Goal: Information Seeking & Learning: Learn about a topic

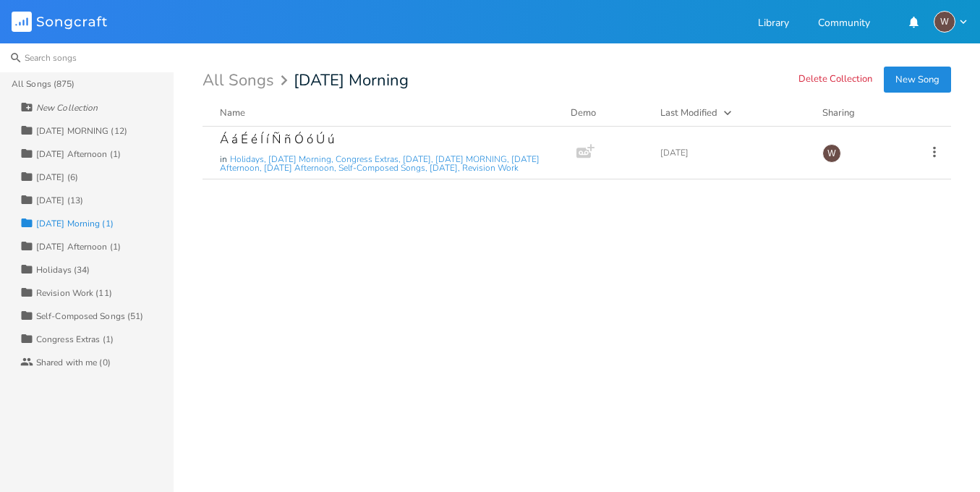
click at [132, 64] on input at bounding box center [87, 57] width 174 height 29
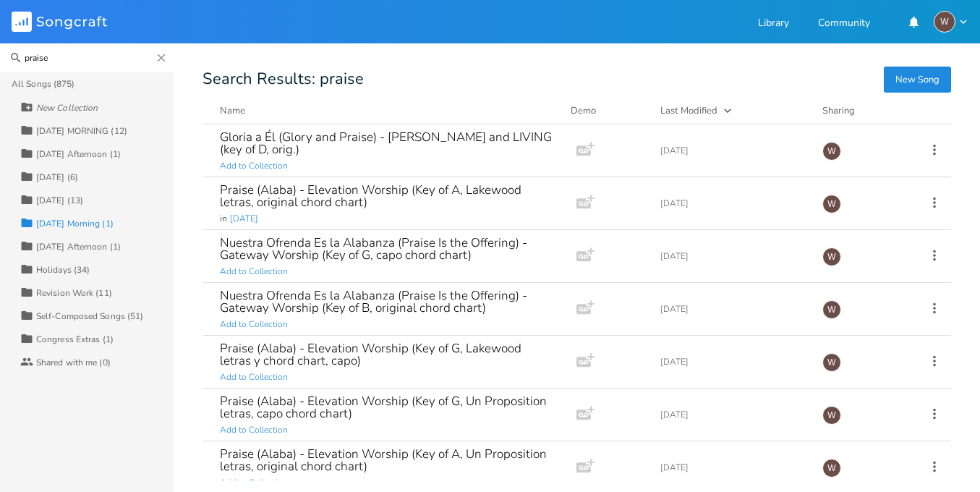
type input "praise"
click at [339, 202] on div "Praise (Alaba) - Elevation Worship (Key of A, Lakewood letras, original chord c…" at bounding box center [387, 196] width 334 height 25
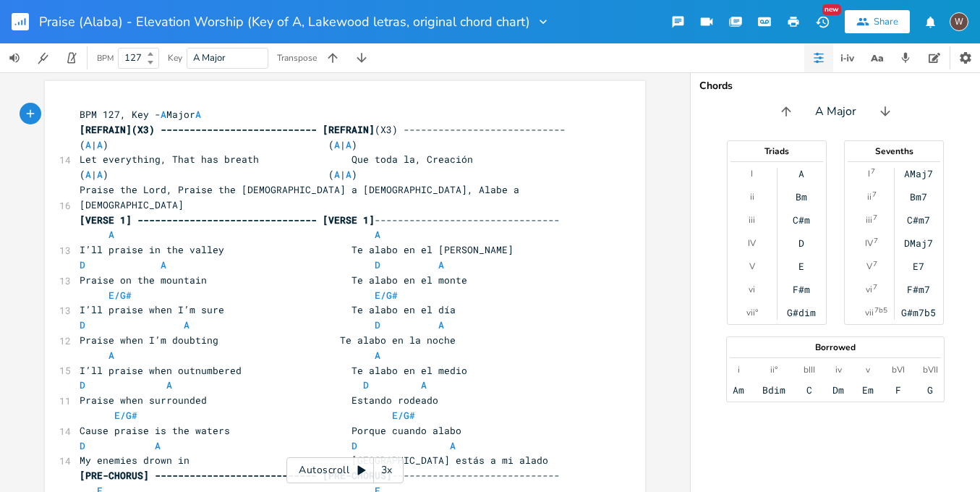
click at [28, 20] on rect "button" at bounding box center [20, 21] width 17 height 17
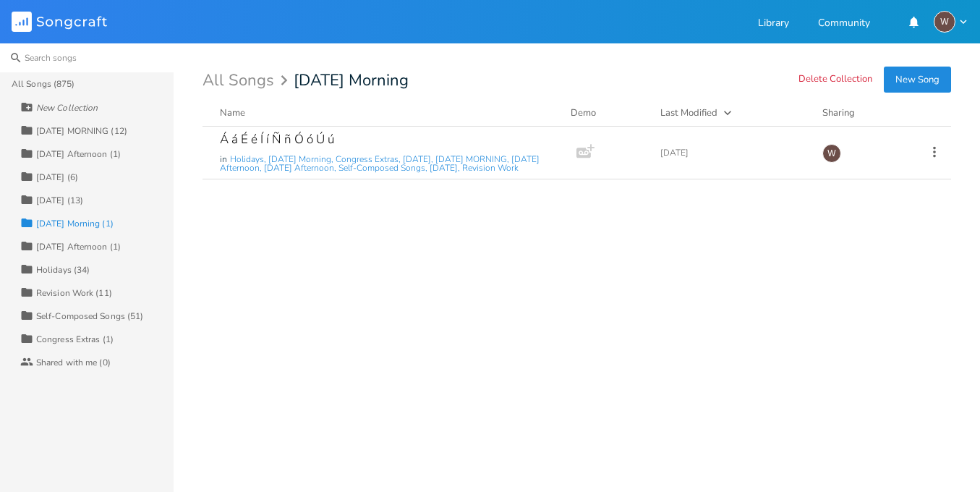
click at [114, 66] on input at bounding box center [87, 57] width 174 height 29
click at [88, 80] on div "All Songs (875)" at bounding box center [93, 83] width 162 height 23
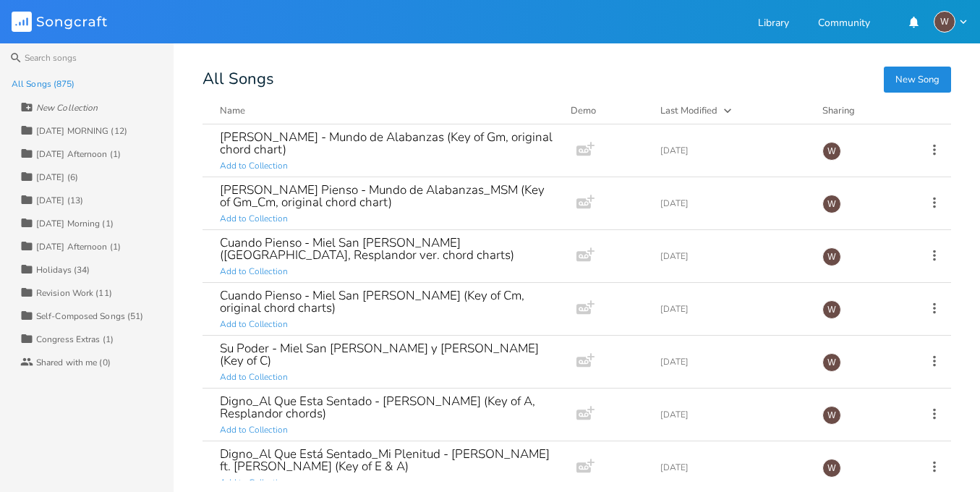
click at [77, 83] on div "All Songs (875)" at bounding box center [93, 83] width 162 height 23
click at [80, 59] on input at bounding box center [87, 57] width 174 height 29
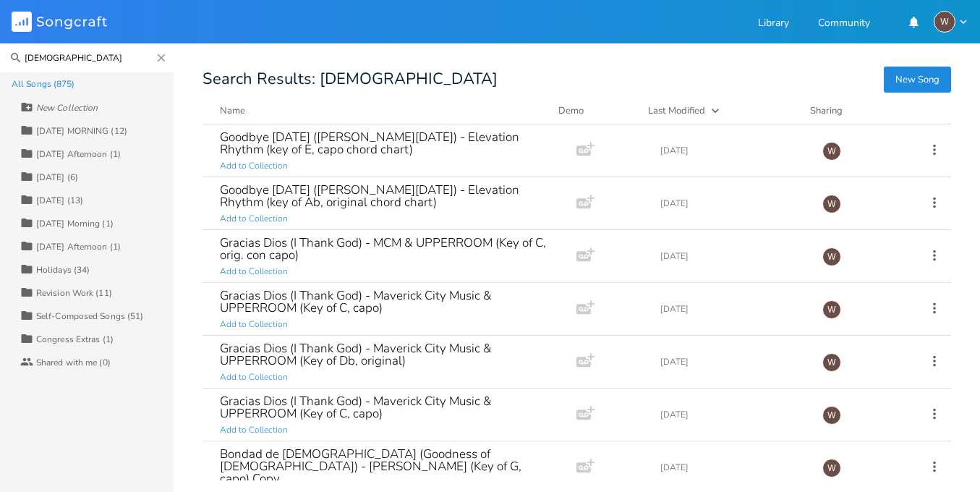
type input "[DEMOGRAPHIC_DATA]"
click at [164, 59] on icon "Close" at bounding box center [161, 57] width 13 height 13
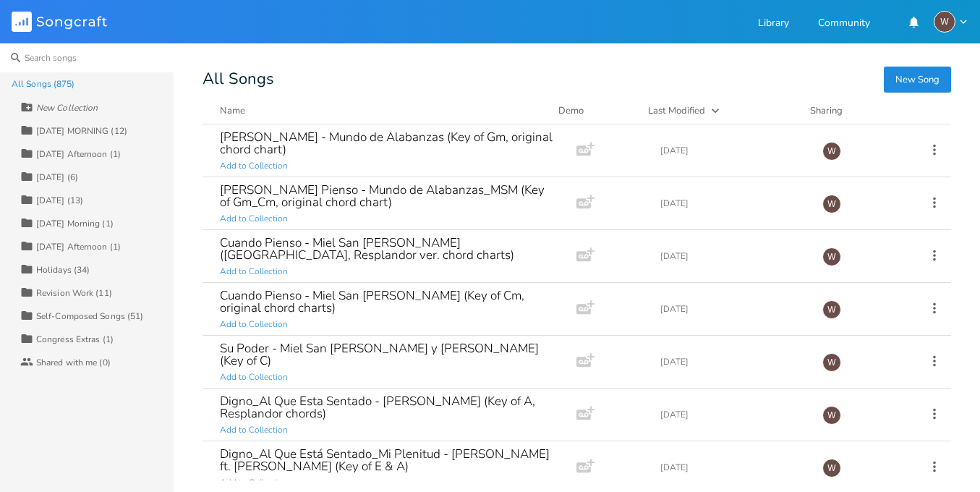
click at [67, 54] on input at bounding box center [87, 57] width 174 height 29
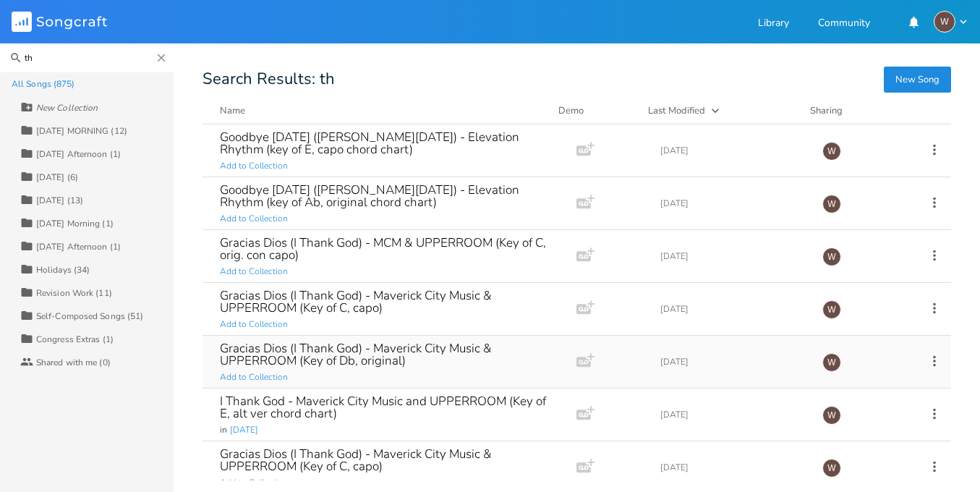
type input "th"
click at [455, 360] on div "Gracias Dios (I Thank God) - Maverick City Music & UPPERROOM (Key of Db, origin…" at bounding box center [387, 354] width 334 height 25
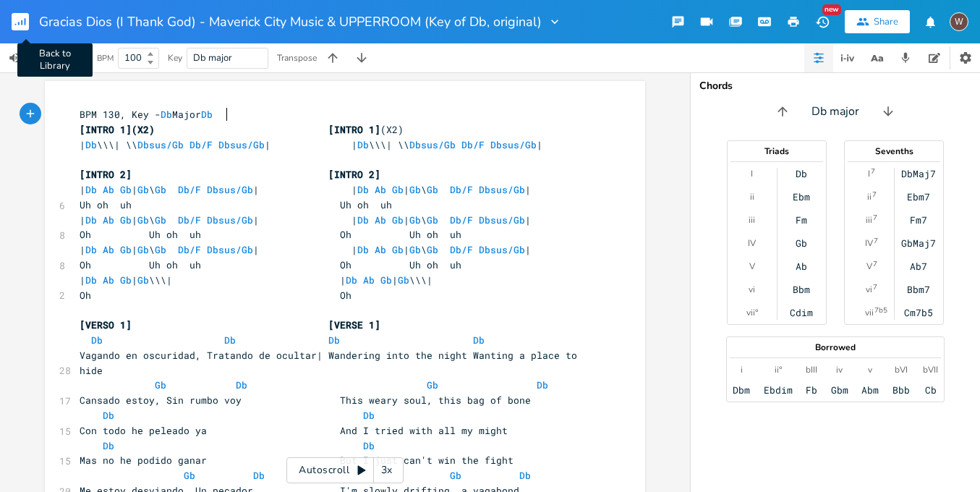
click at [27, 17] on rect "button" at bounding box center [20, 21] width 17 height 17
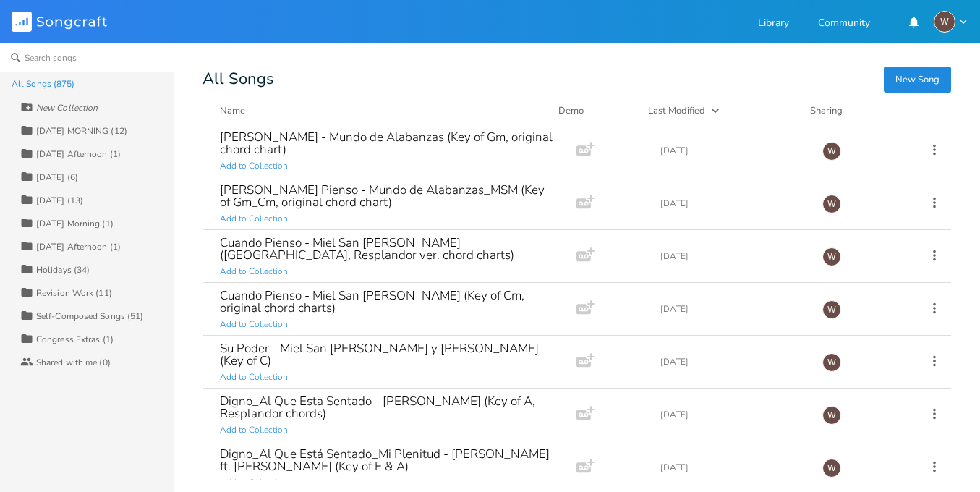
click at [150, 65] on input at bounding box center [87, 57] width 174 height 29
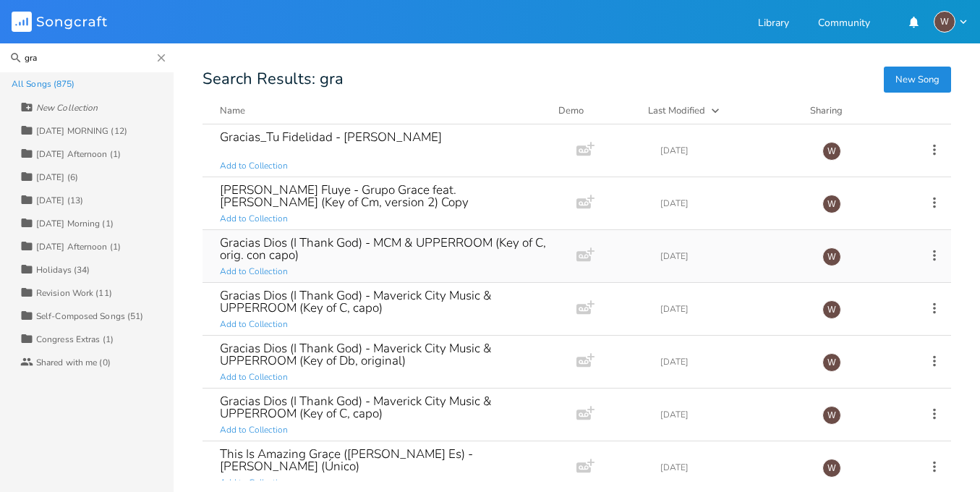
type input "gra"
click at [355, 255] on div "Gracias Dios (I Thank God) - MCM & UPPERROOM (Key of C, orig. con capo)" at bounding box center [387, 249] width 334 height 25
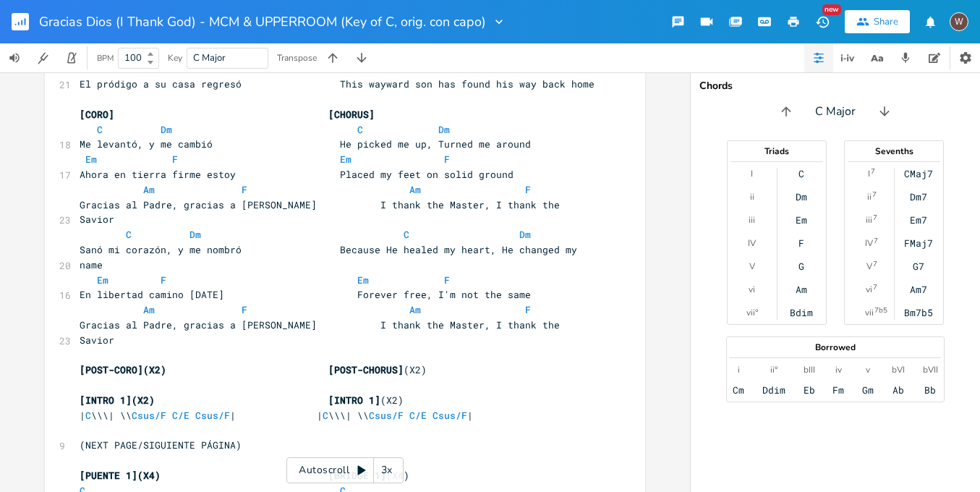
scroll to position [1254, 0]
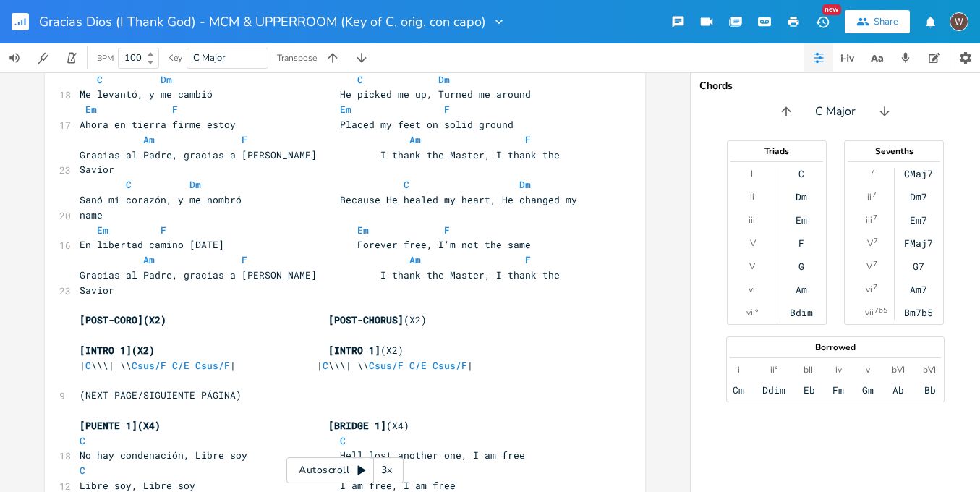
click at [20, 11] on button "button" at bounding box center [26, 21] width 29 height 35
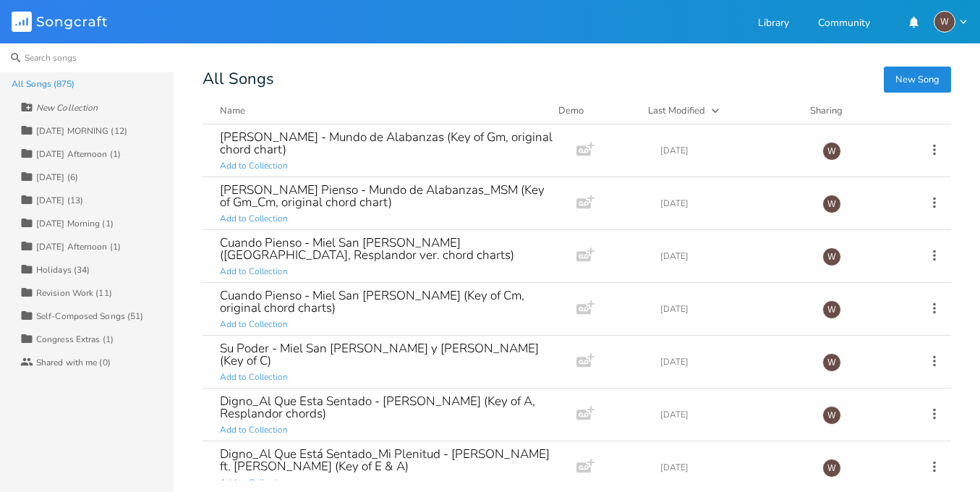
click at [82, 46] on input at bounding box center [87, 57] width 174 height 29
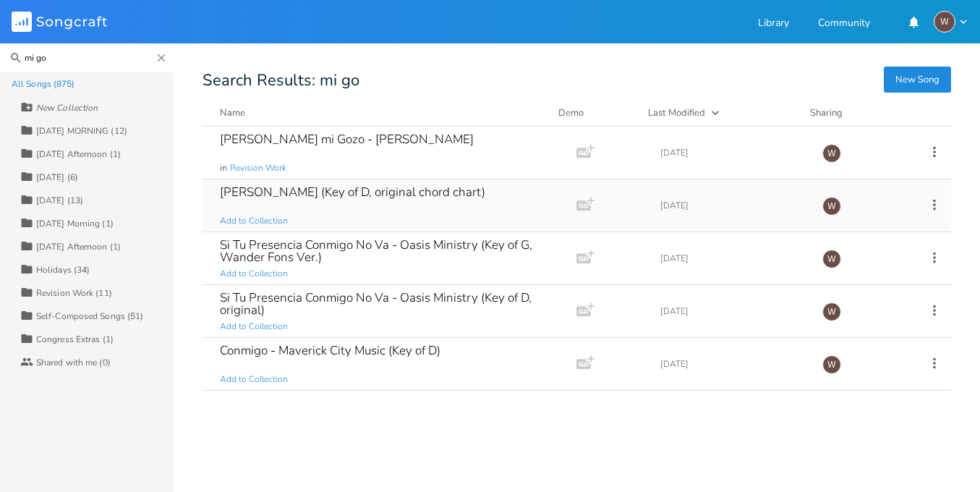
type input "mi go"
click at [353, 195] on div "[PERSON_NAME] (Key of D, original chord chart)" at bounding box center [353, 192] width 266 height 12
